Goal: Complete application form

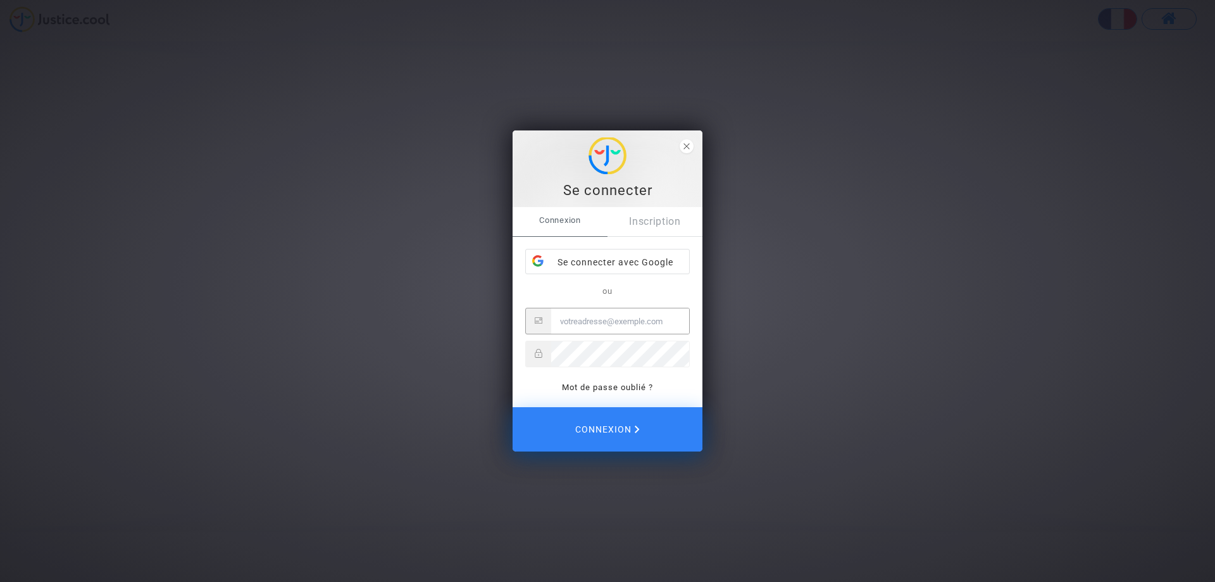
click at [666, 243] on div "Connexion Inscription Se connecter avec Google ou Mot de passe oublié ?" at bounding box center [607, 301] width 165 height 188
click at [666, 253] on div "Se connecter avec Google" at bounding box center [607, 261] width 163 height 25
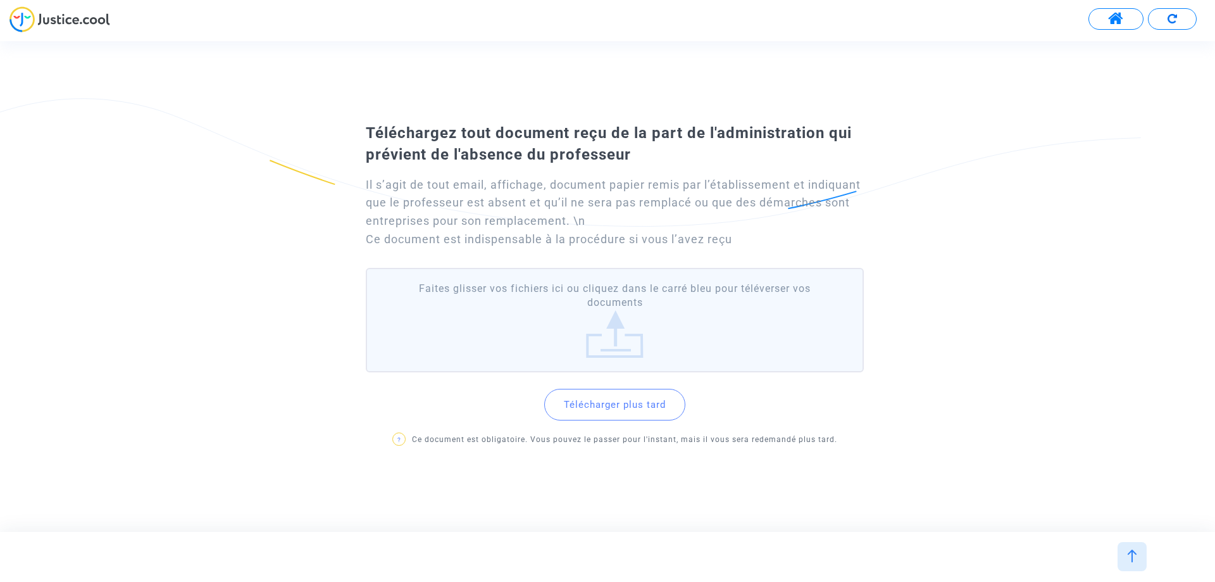
click at [616, 340] on label "Faites glisser vos fichiers ici ou cliquez dans le carré bleu pour téléverser v…" at bounding box center [615, 320] width 498 height 104
click at [0, 0] on input "Faites glisser vos fichiers ici ou cliquez dans le carré bleu pour téléverser v…" at bounding box center [0, 0] width 0 height 0
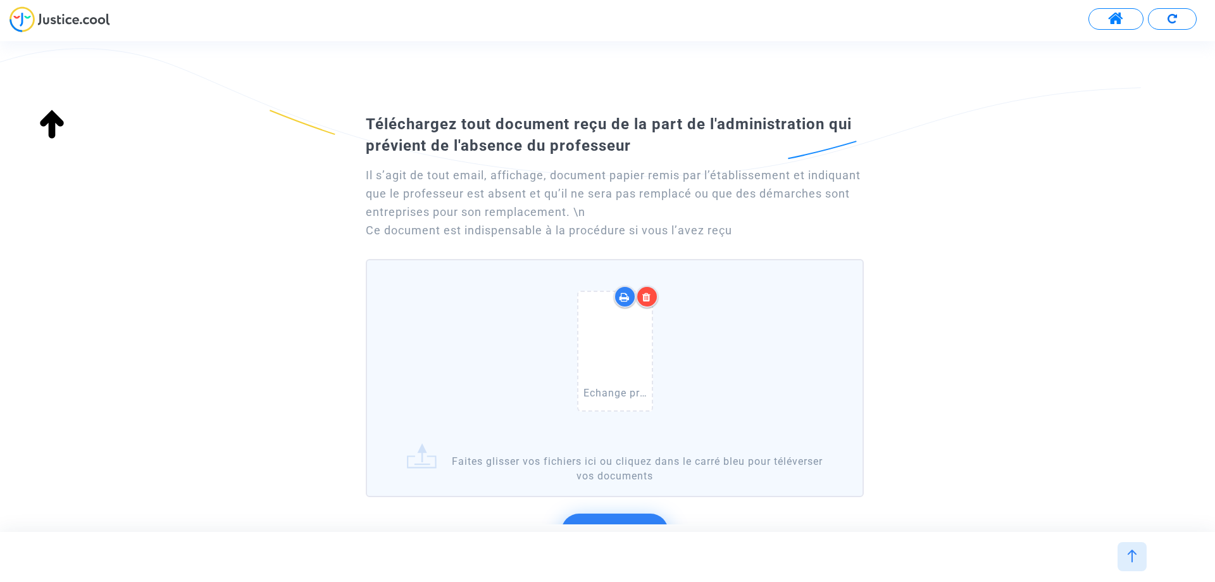
scroll to position [182, 0]
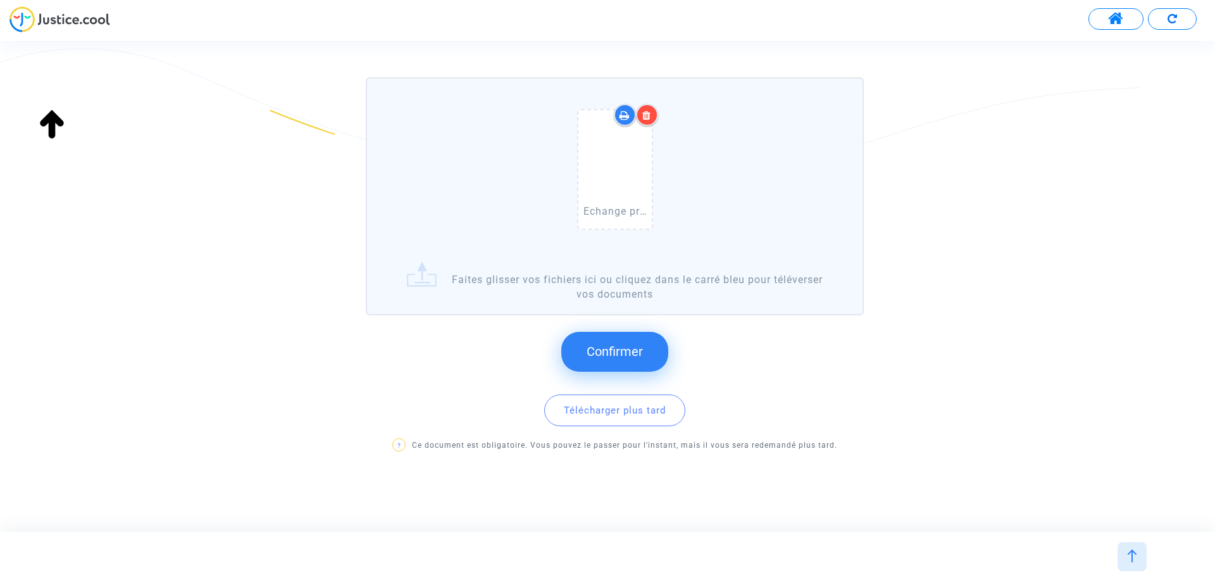
click at [640, 352] on span "Confirmer" at bounding box center [615, 351] width 56 height 15
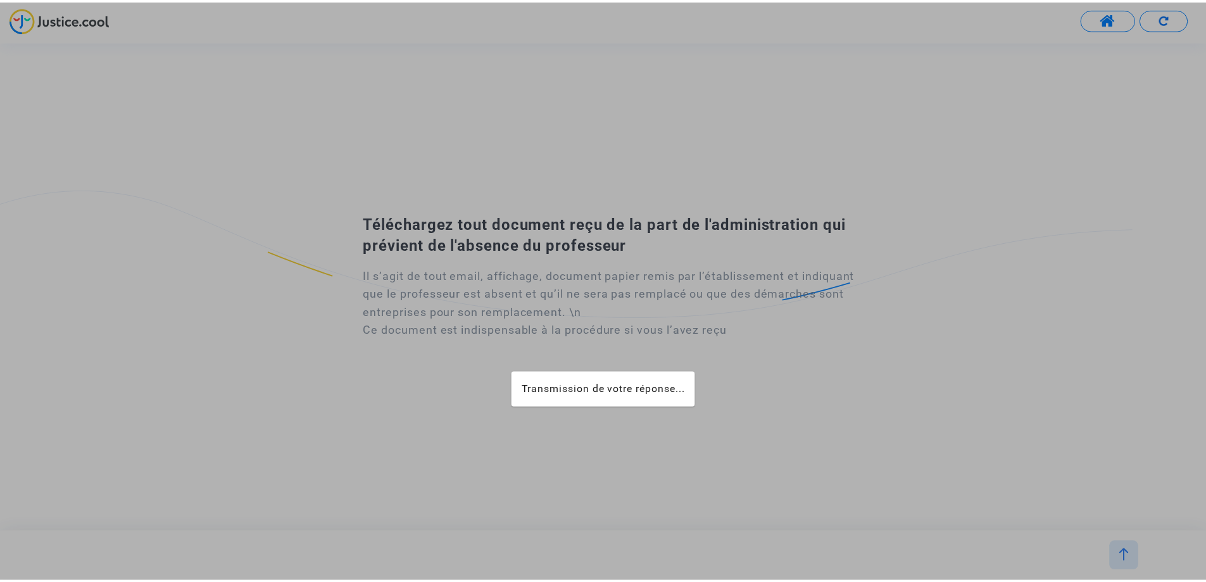
scroll to position [0, 0]
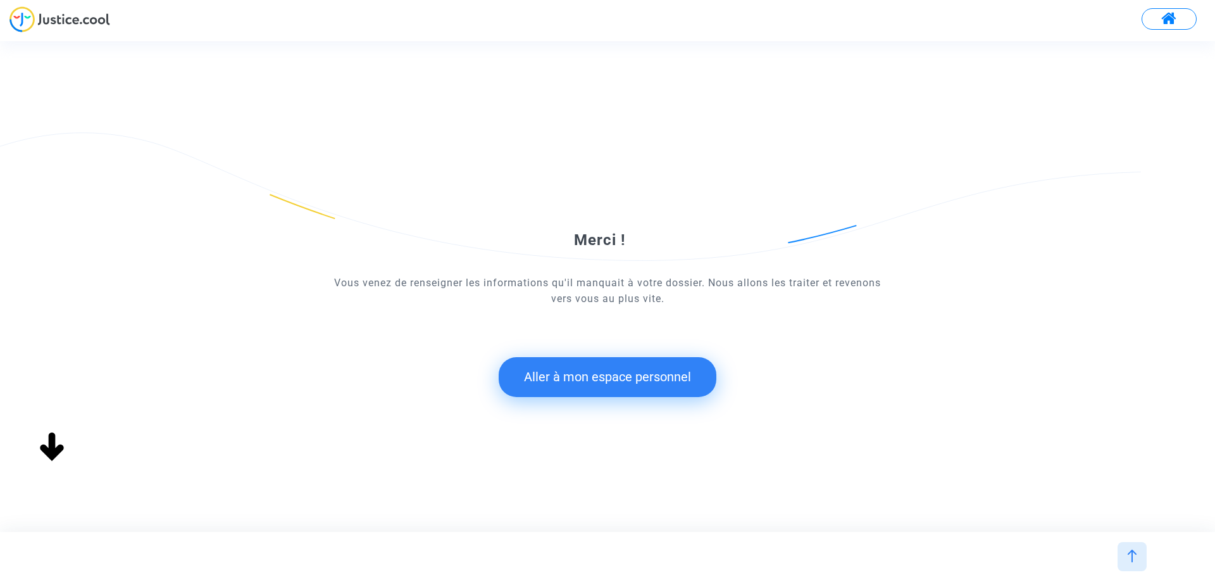
click at [636, 375] on button "Aller à mon espace personnel" at bounding box center [608, 376] width 218 height 39
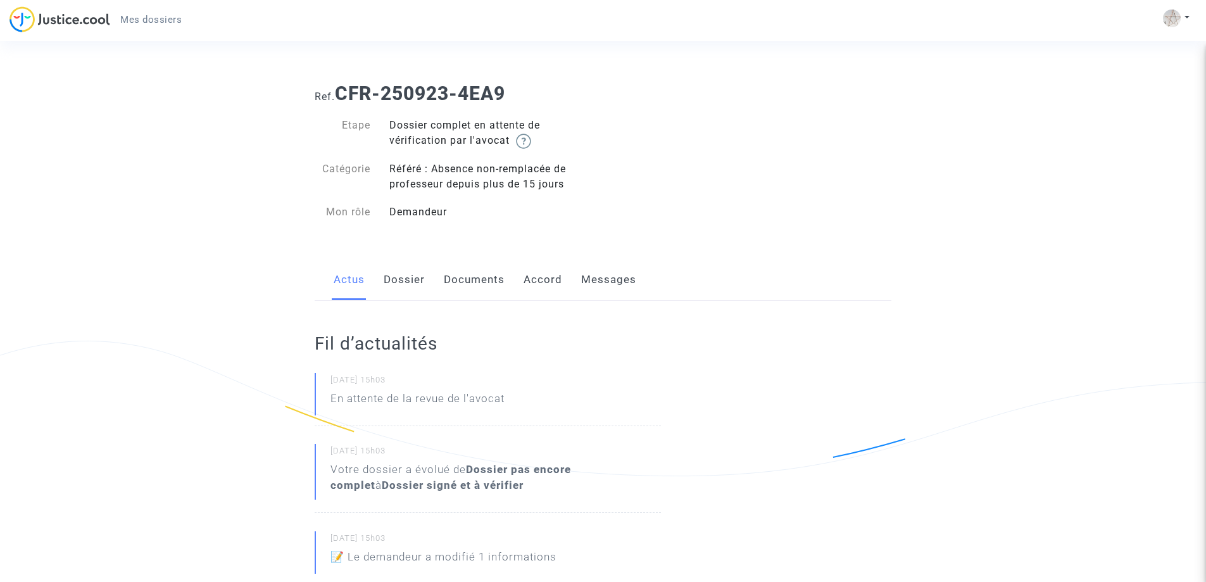
click at [483, 282] on link "Documents" at bounding box center [474, 280] width 61 height 42
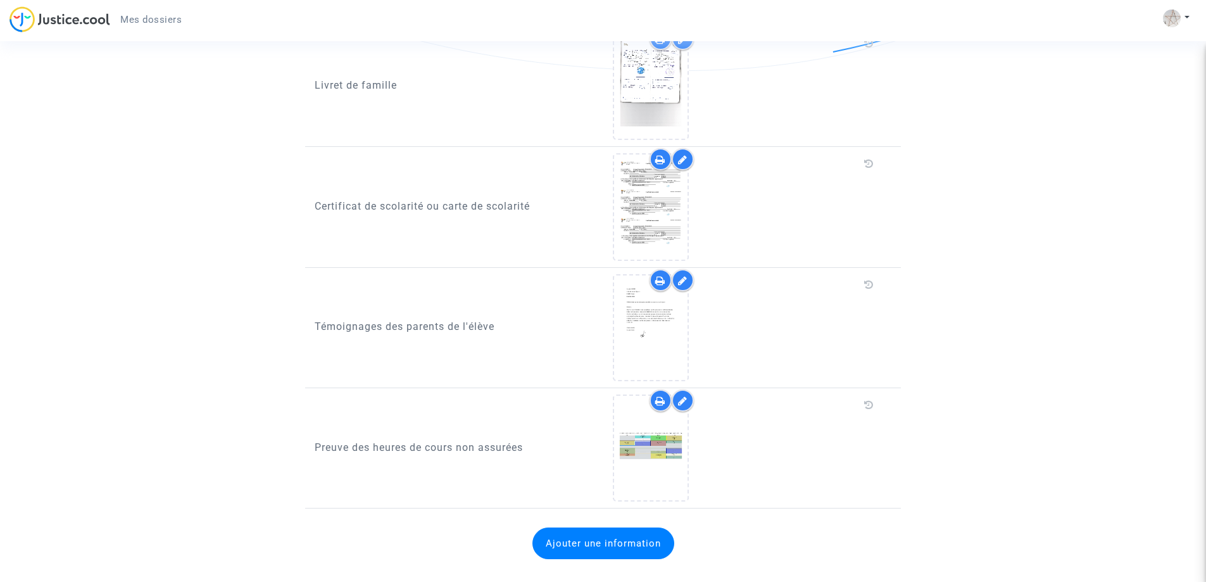
scroll to position [1098, 0]
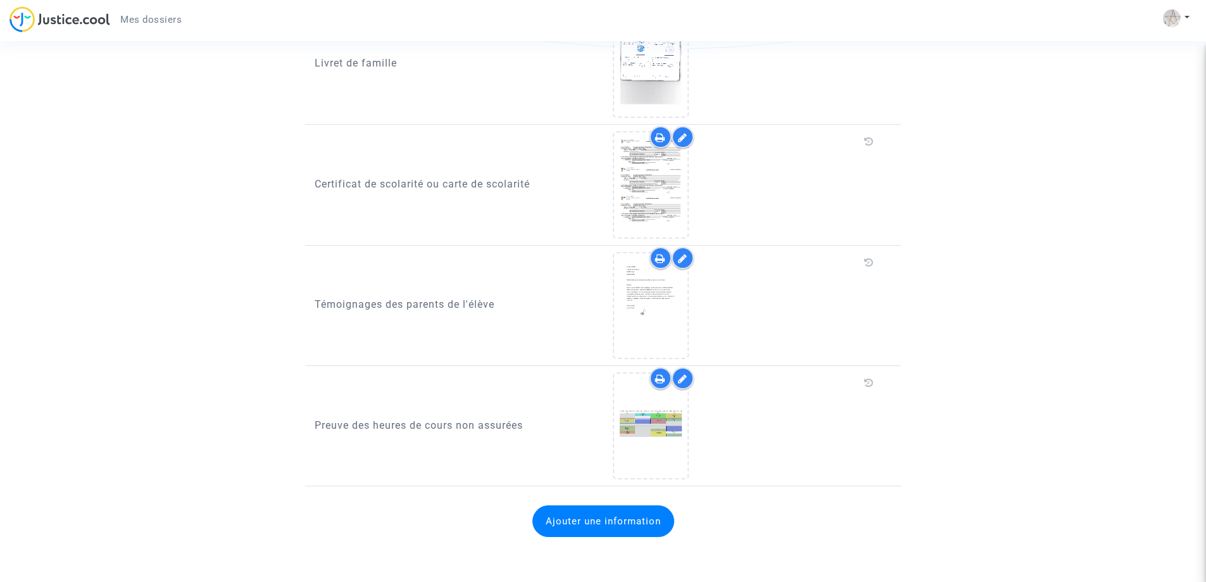
click at [689, 375] on div at bounding box center [682, 378] width 22 height 22
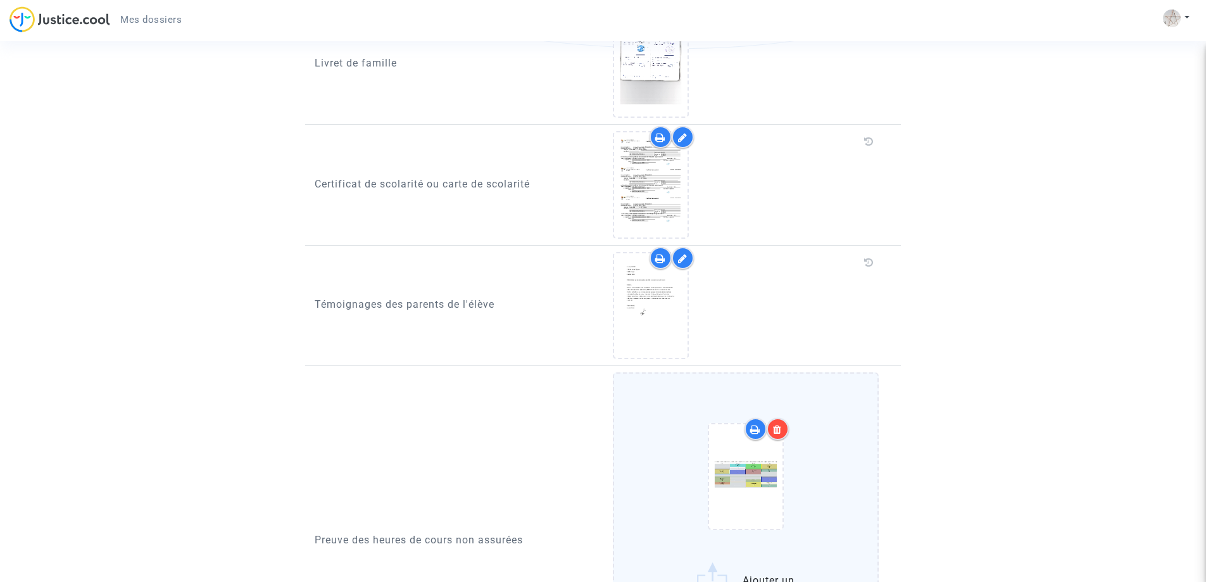
scroll to position [1327, 0]
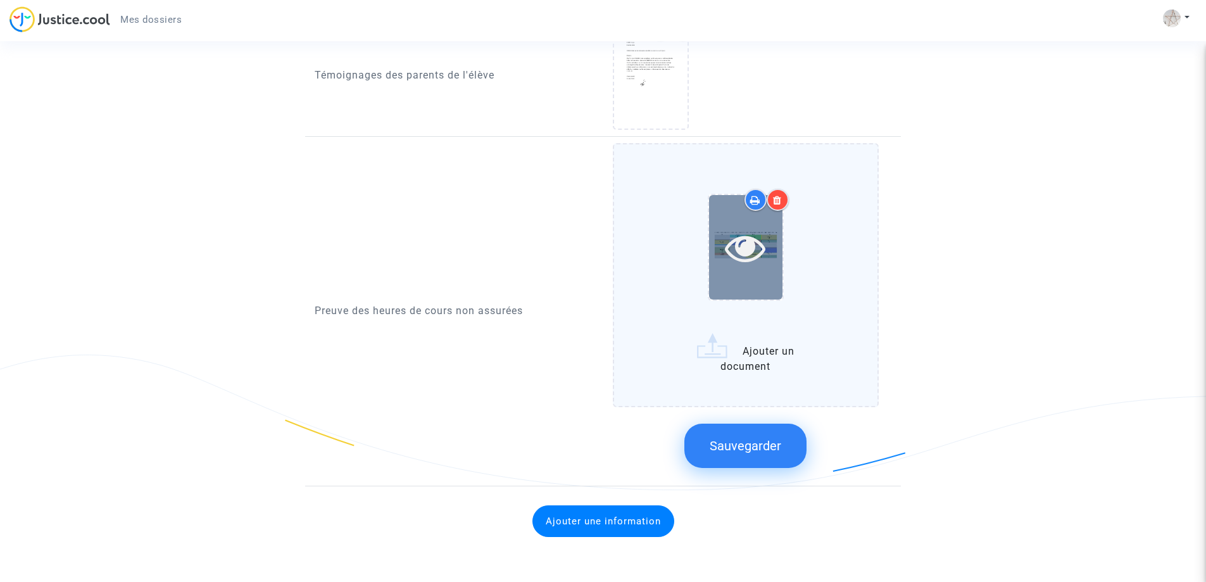
click at [738, 251] on icon at bounding box center [745, 247] width 41 height 41
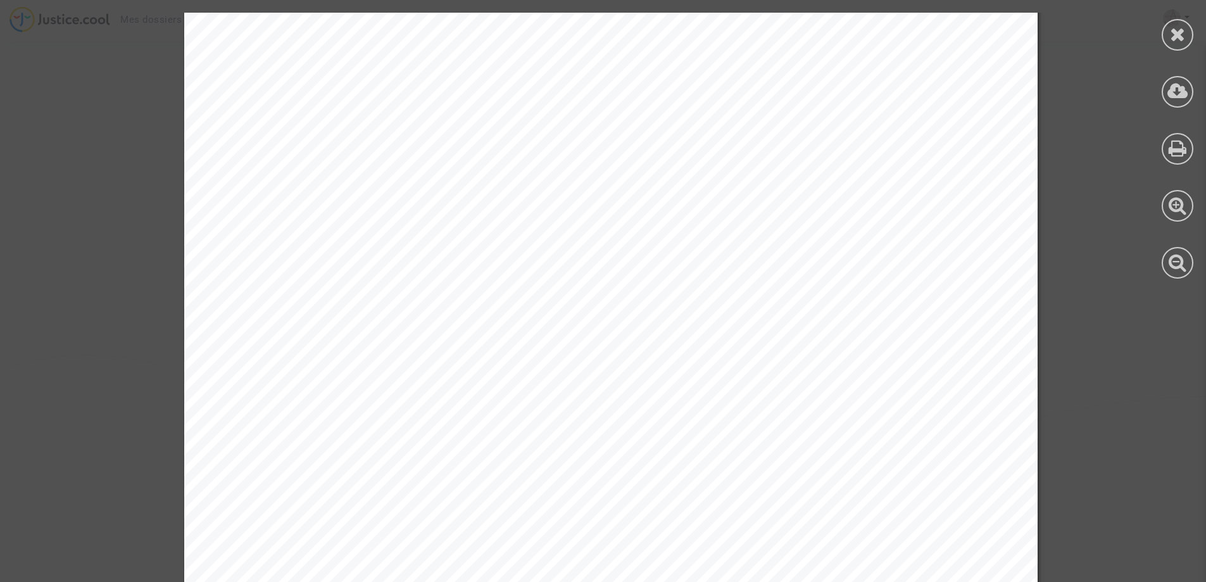
scroll to position [2714, 0]
click at [1170, 34] on icon at bounding box center [1178, 34] width 16 height 19
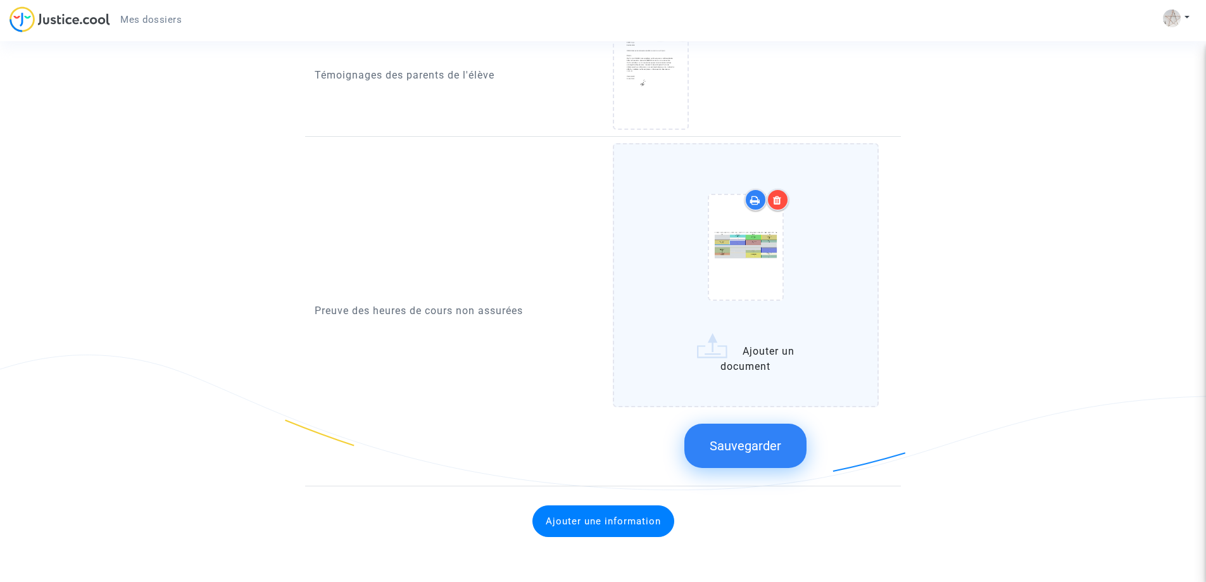
click at [766, 365] on label "Ajouter un document" at bounding box center [746, 275] width 266 height 264
click at [0, 0] on input "Ajouter un document" at bounding box center [0, 0] width 0 height 0
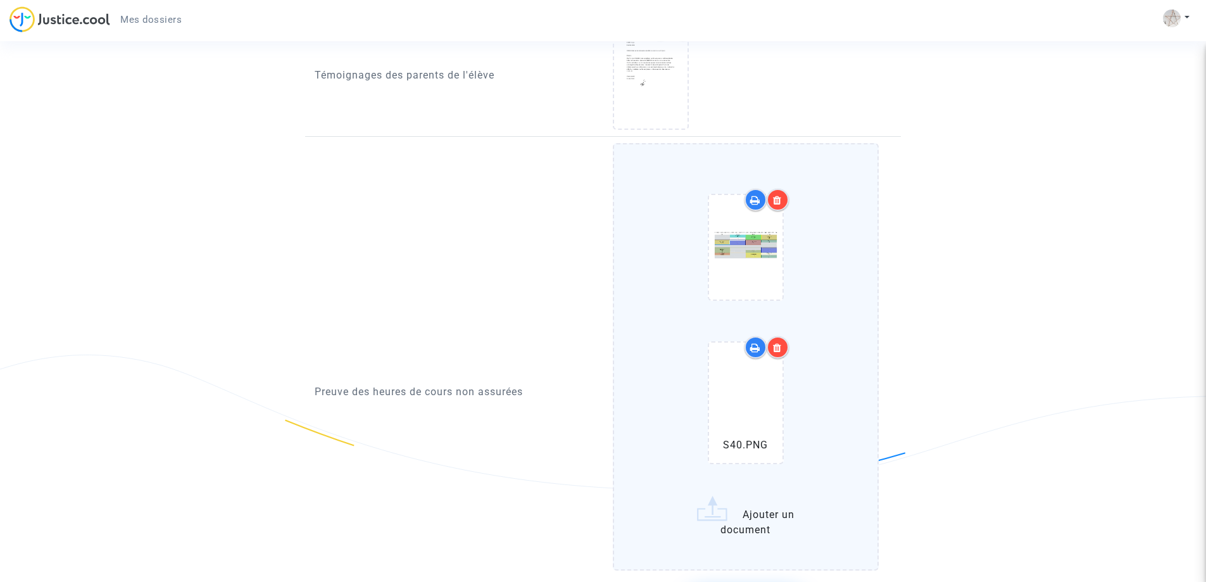
scroll to position [1490, 0]
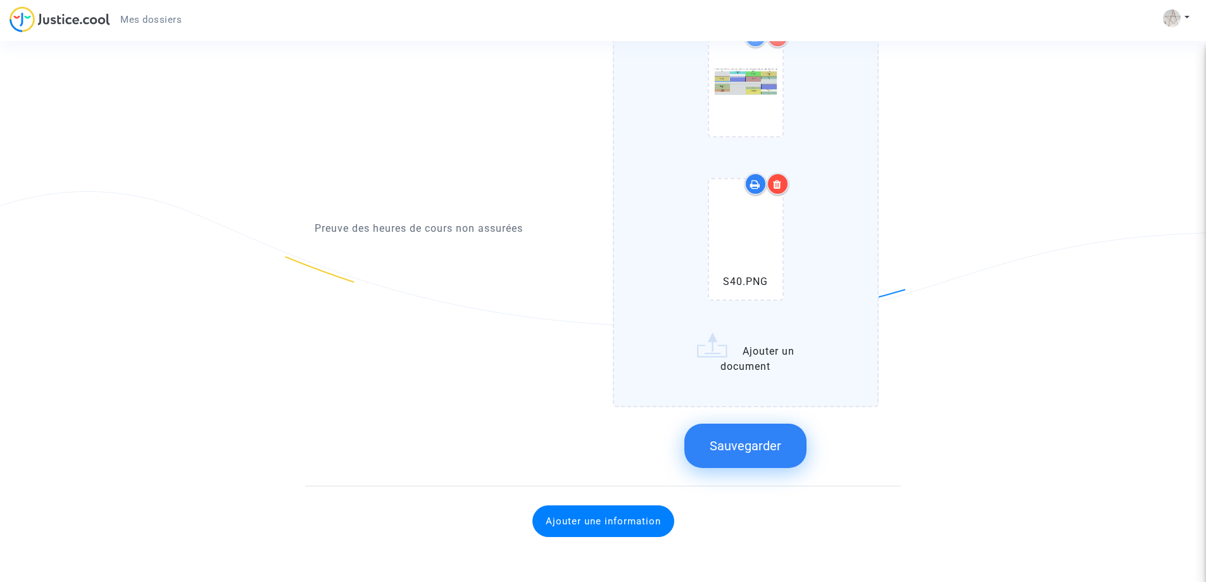
click at [777, 433] on button "Sauvegarder" at bounding box center [745, 445] width 122 height 44
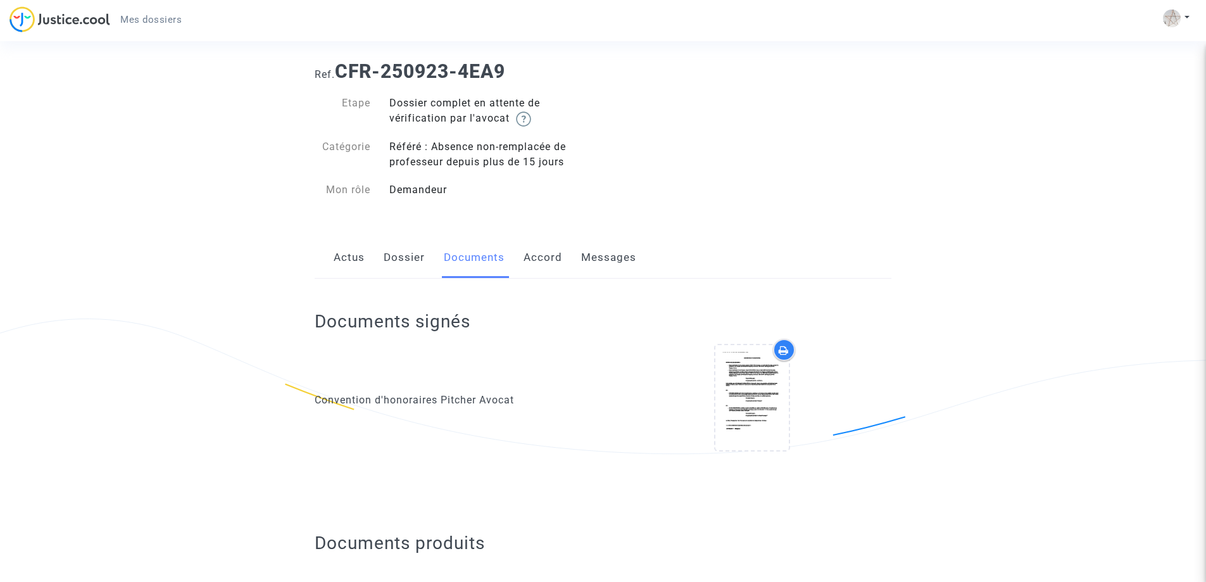
scroll to position [0, 0]
